Goal: Find specific page/section: Find specific page/section

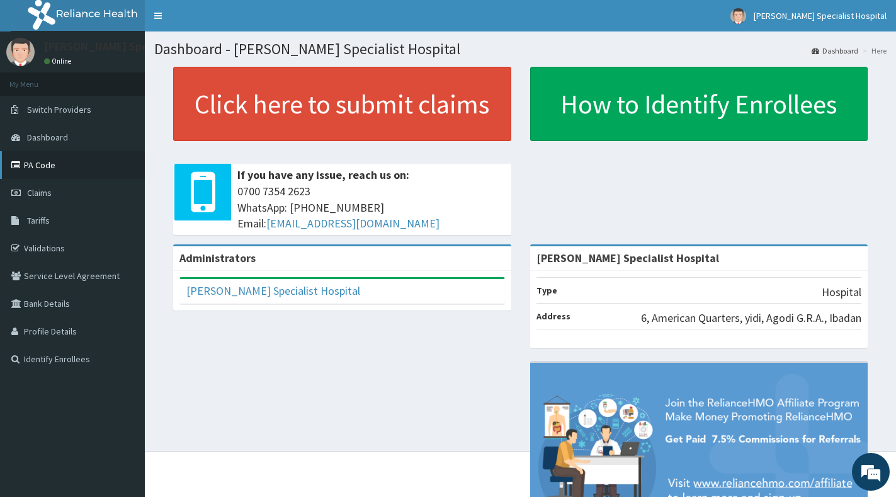
click at [51, 169] on link "PA Code" at bounding box center [72, 165] width 145 height 28
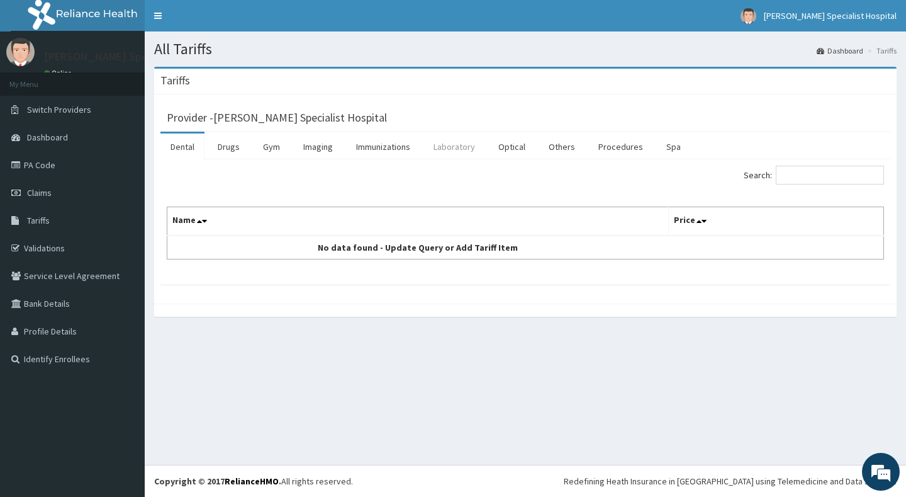
click at [452, 147] on link "Laboratory" at bounding box center [455, 146] width 62 height 26
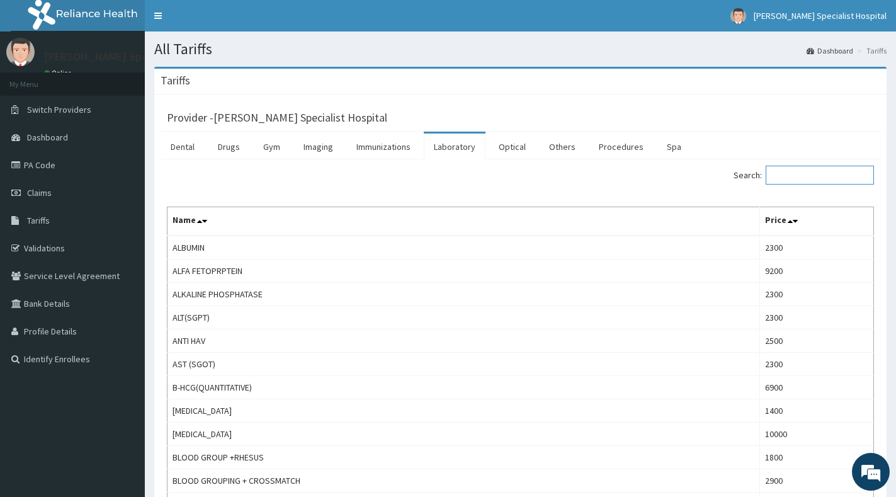
click at [799, 171] on input "Search:" at bounding box center [819, 175] width 108 height 19
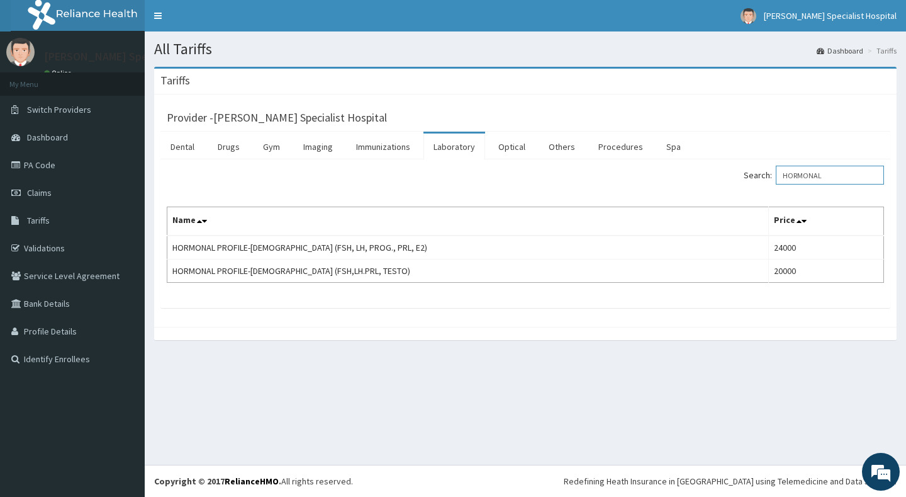
type input "HORMONAL"
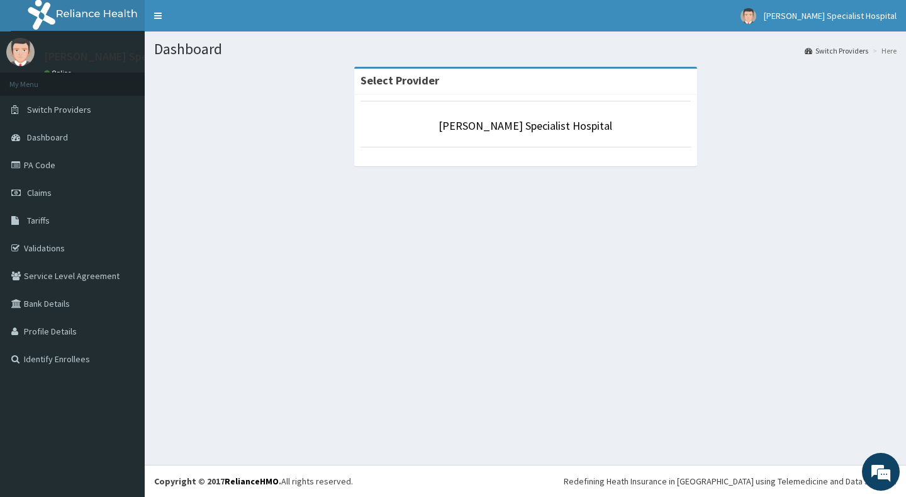
click at [25, 47] on img at bounding box center [20, 52] width 28 height 28
drag, startPoint x: 50, startPoint y: 161, endPoint x: 48, endPoint y: 154, distance: 7.2
click at [50, 162] on link "PA Code" at bounding box center [72, 165] width 145 height 28
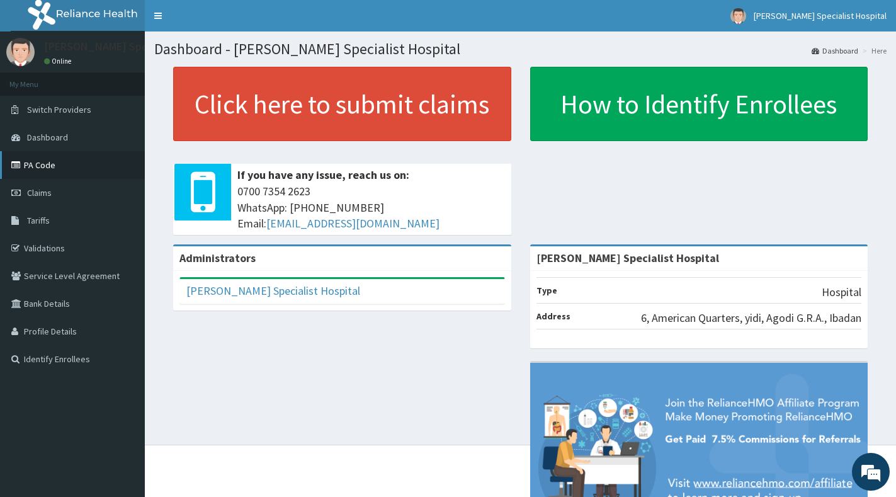
click at [30, 168] on link "PA Code" at bounding box center [72, 165] width 145 height 28
